Goal: Transaction & Acquisition: Purchase product/service

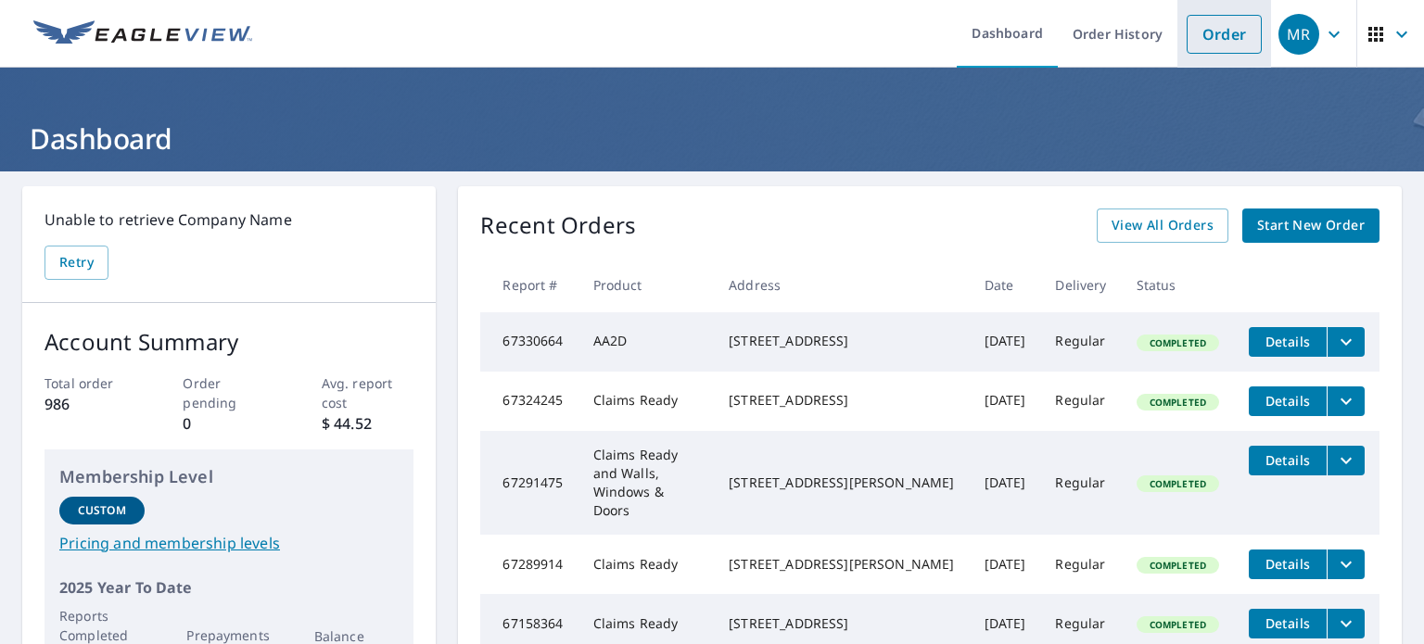
click at [1205, 25] on link "Order" at bounding box center [1224, 34] width 75 height 39
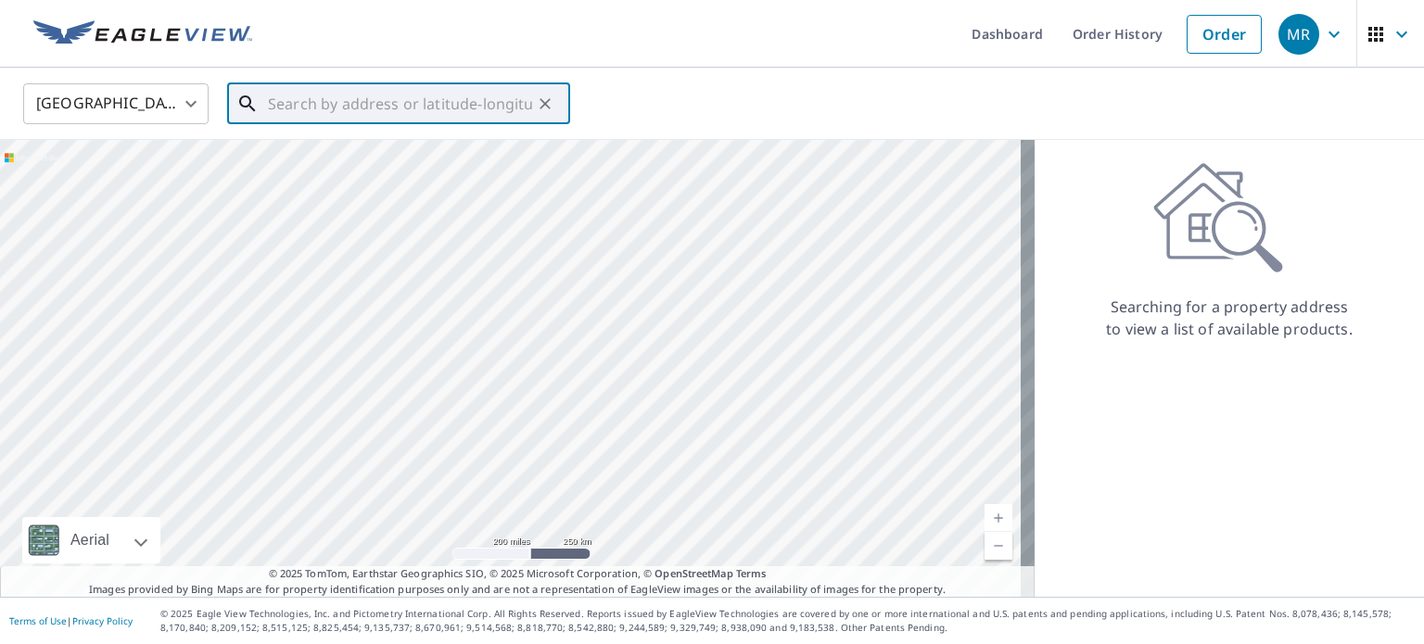
click at [380, 109] on input "text" at bounding box center [400, 104] width 264 height 52
paste input "[STREET_ADDRESS]"
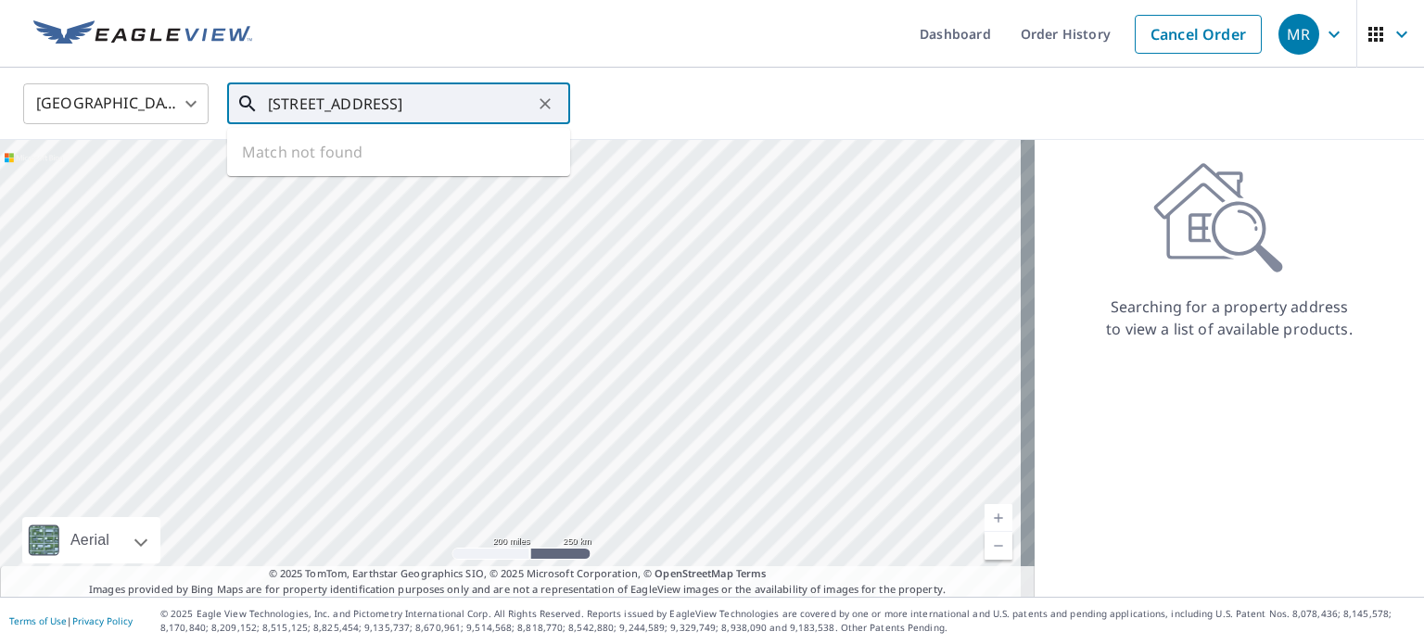
scroll to position [0, 72]
click at [382, 185] on p "[GEOGRAPHIC_DATA]" at bounding box center [409, 178] width 291 height 19
type input "[STREET_ADDRESS]"
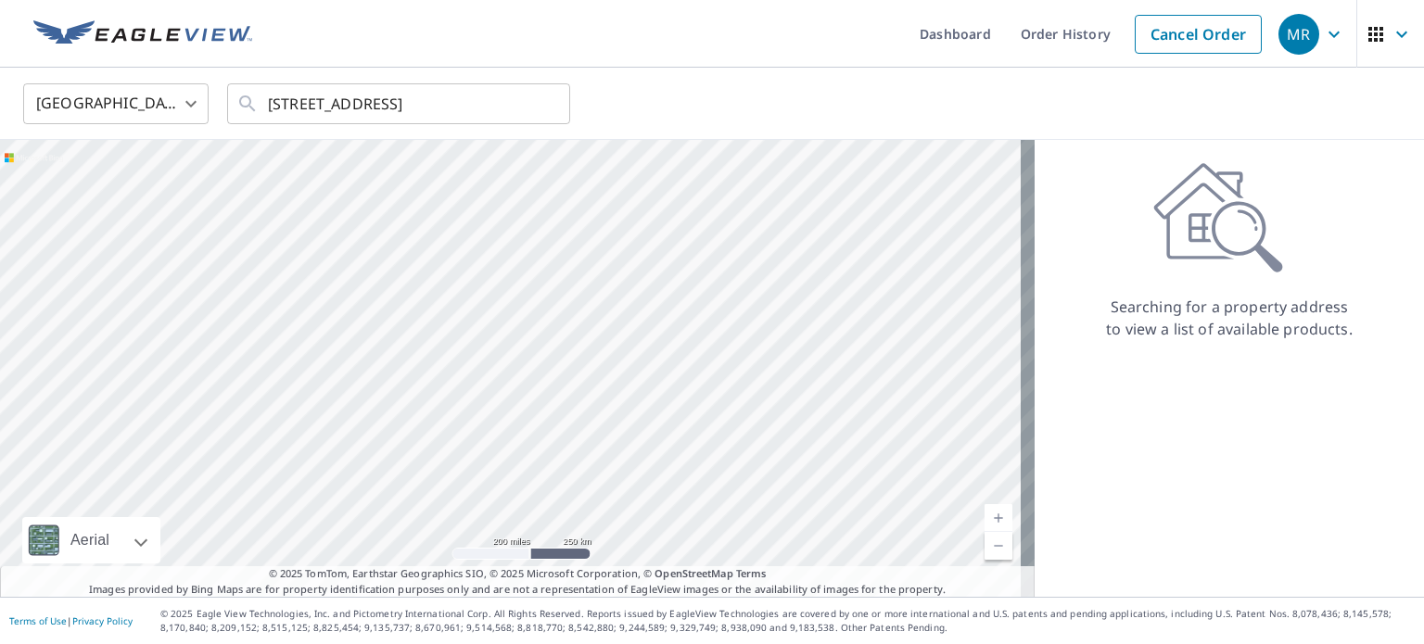
scroll to position [0, 0]
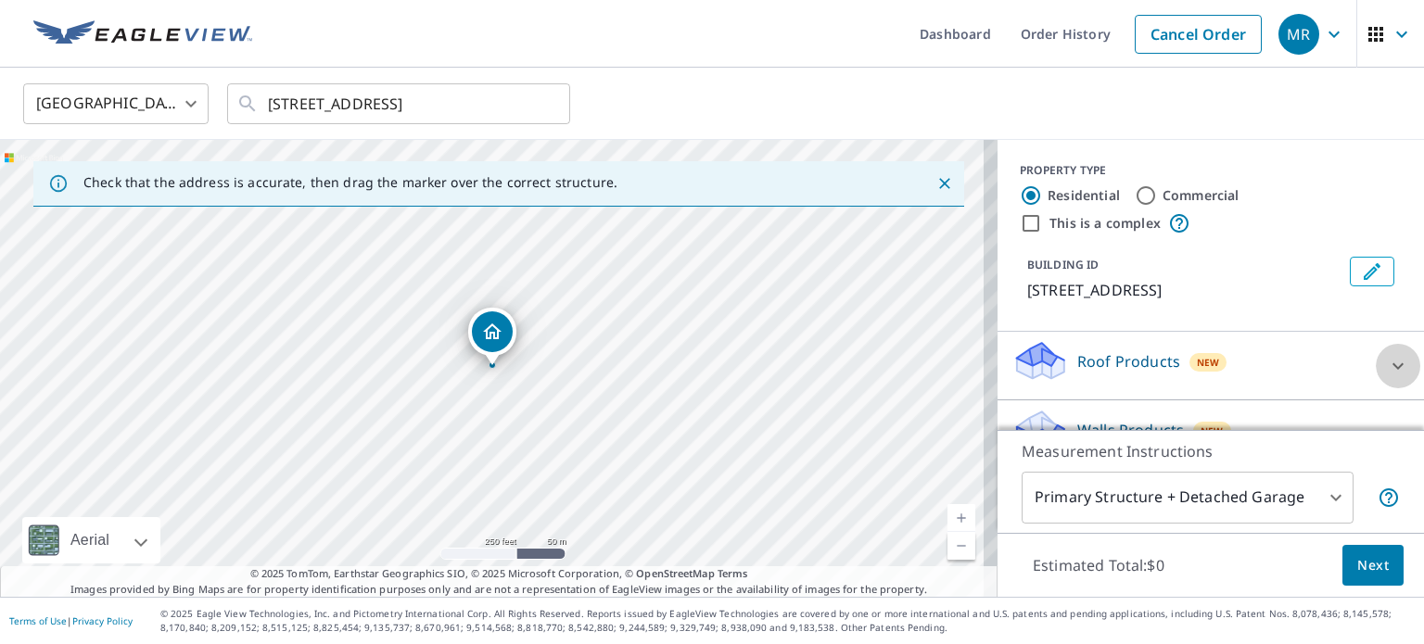
click at [1387, 365] on icon at bounding box center [1398, 366] width 22 height 22
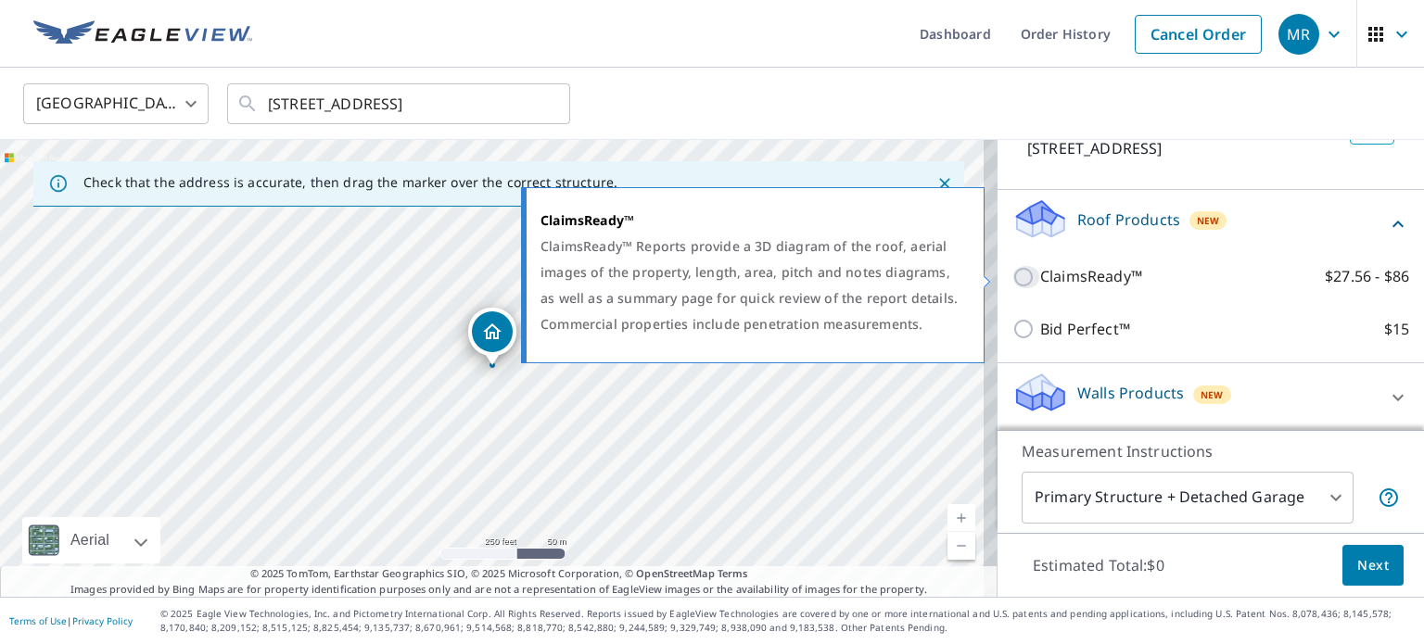
click at [1013, 270] on input "ClaimsReady™ $27.56 - $86" at bounding box center [1027, 277] width 28 height 22
checkbox input "true"
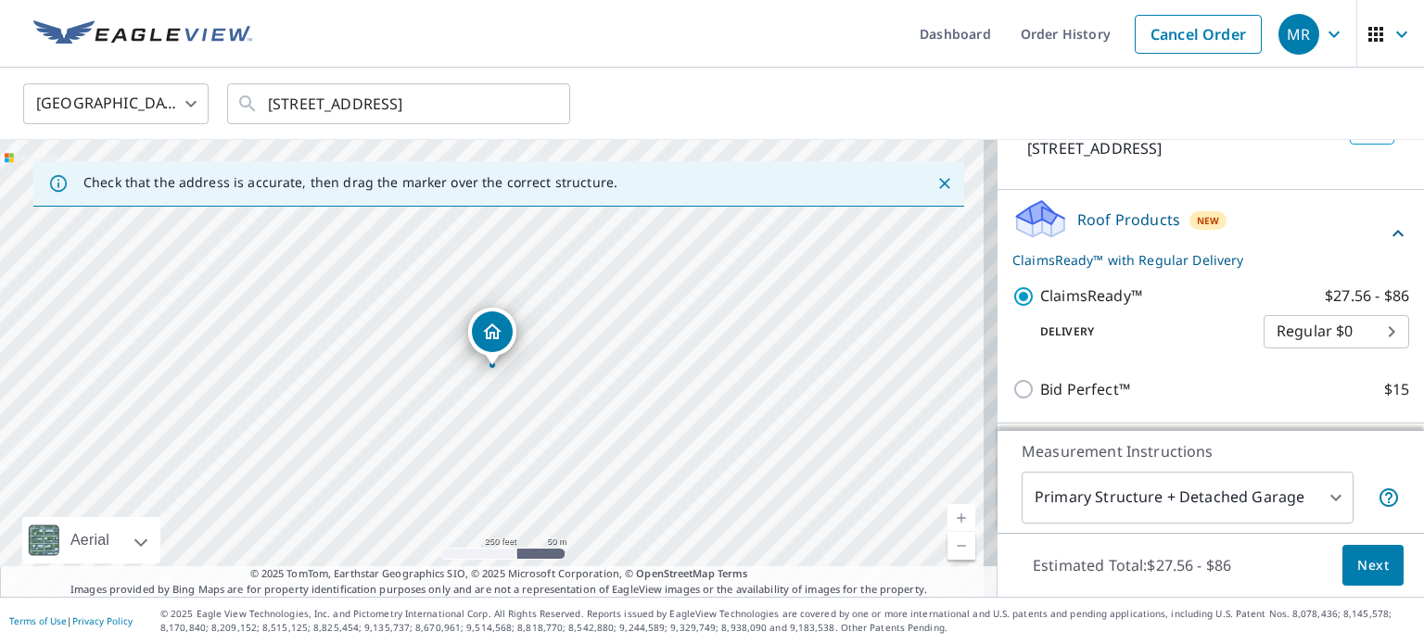
click at [1361, 565] on span "Next" at bounding box center [1374, 566] width 32 height 23
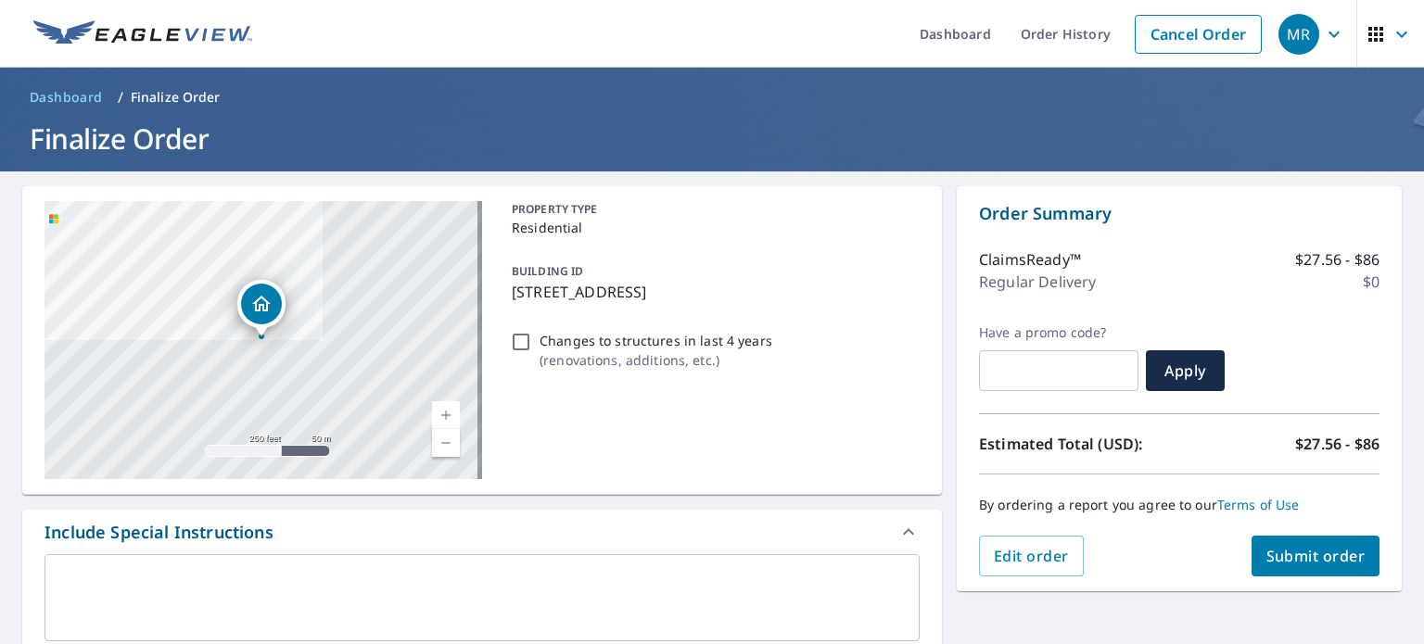
scroll to position [564, 0]
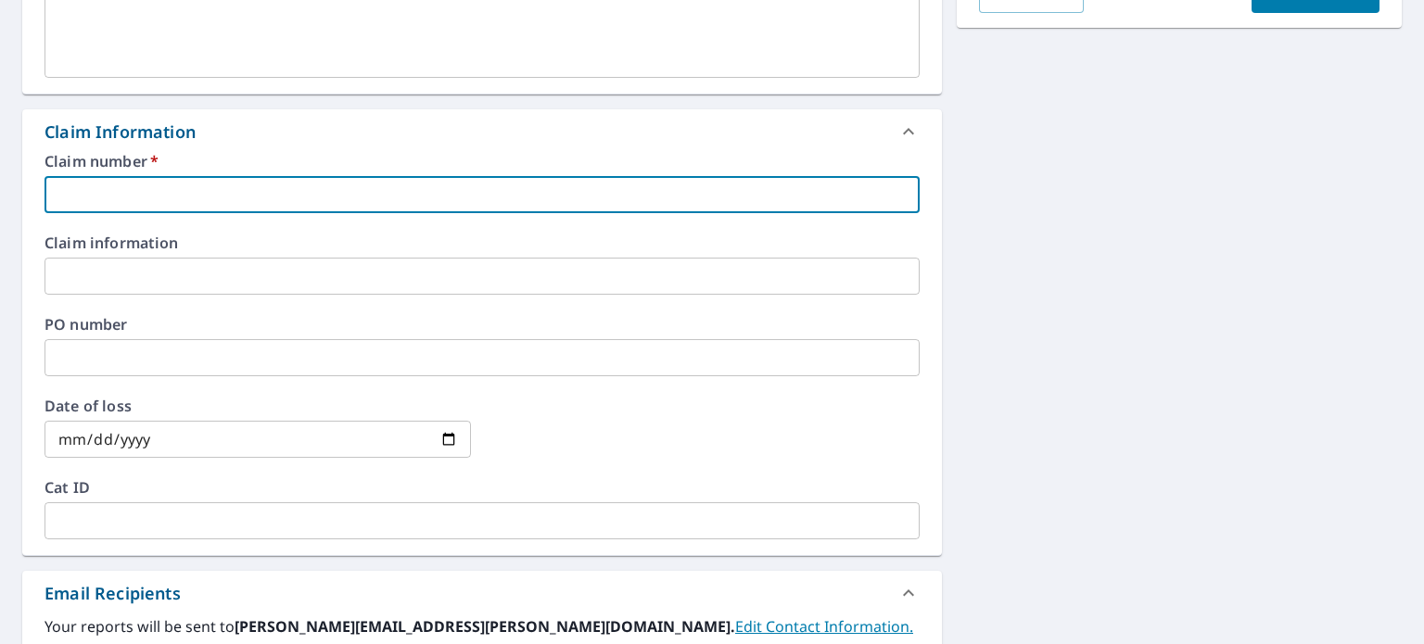
click at [84, 199] on input "text" at bounding box center [482, 194] width 875 height 37
paste input "250HP000355"
type input "250HP000355"
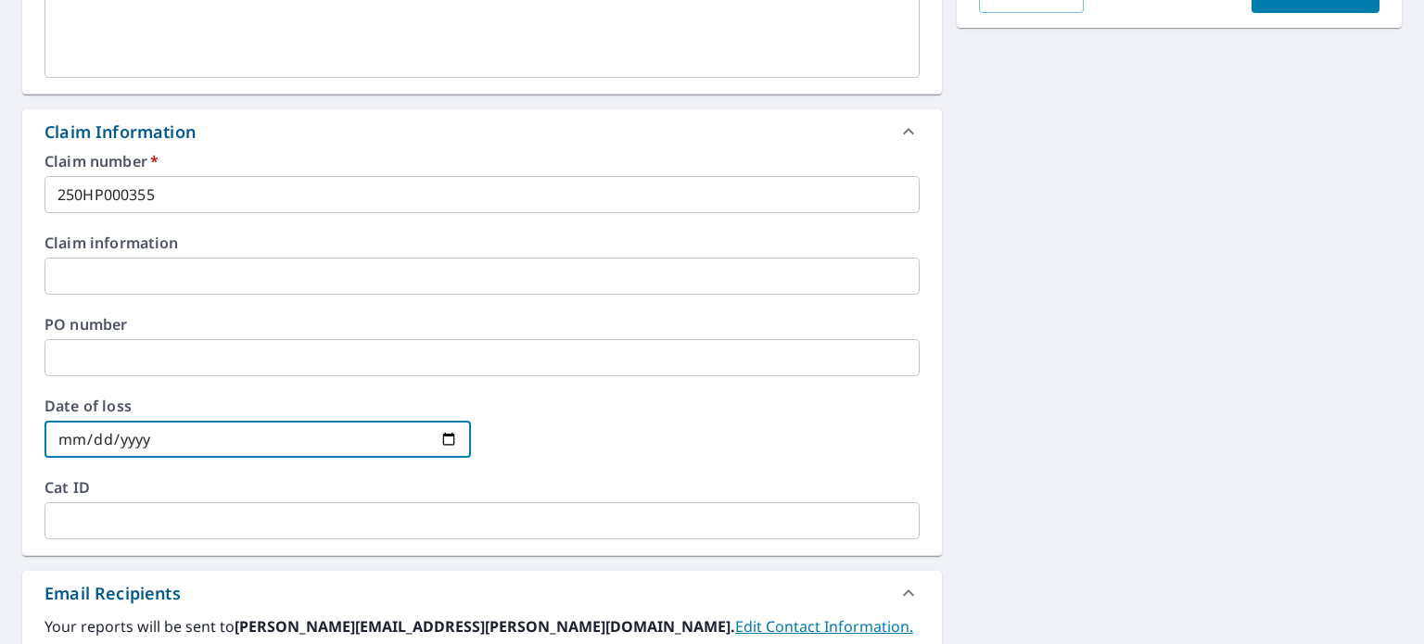
click at [444, 440] on input "date" at bounding box center [258, 439] width 427 height 37
type input "[DATE]"
click at [1112, 401] on div "[STREET_ADDRESS] Aerial Road A standard road map Aerial A detailed look from ab…" at bounding box center [712, 288] width 1424 height 1360
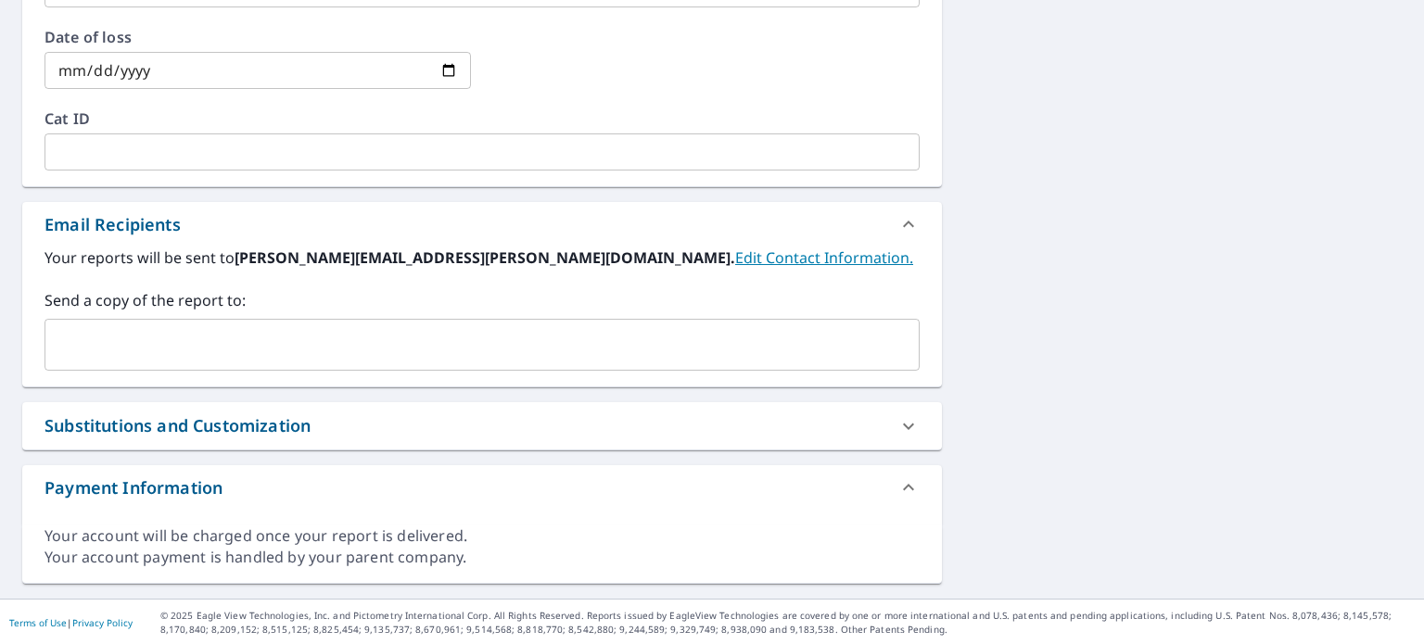
scroll to position [369, 0]
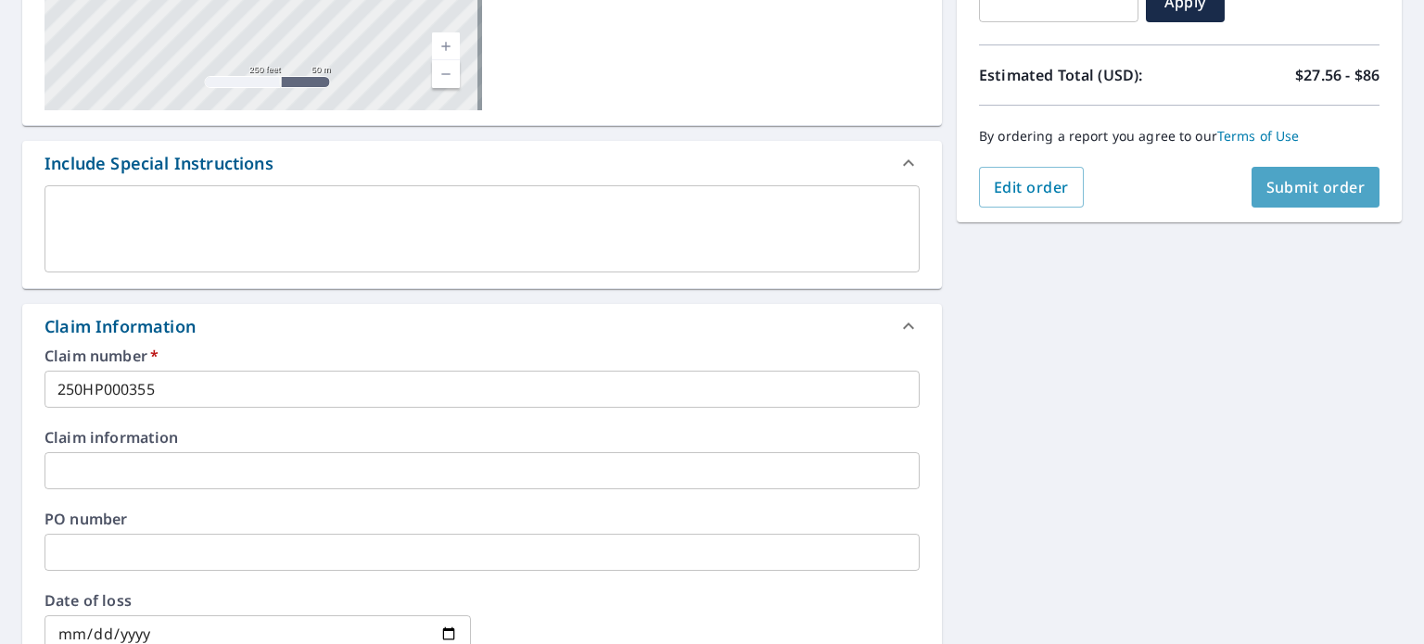
click at [1302, 173] on button "Submit order" at bounding box center [1316, 187] width 129 height 41
